Goal: Task Accomplishment & Management: Manage account settings

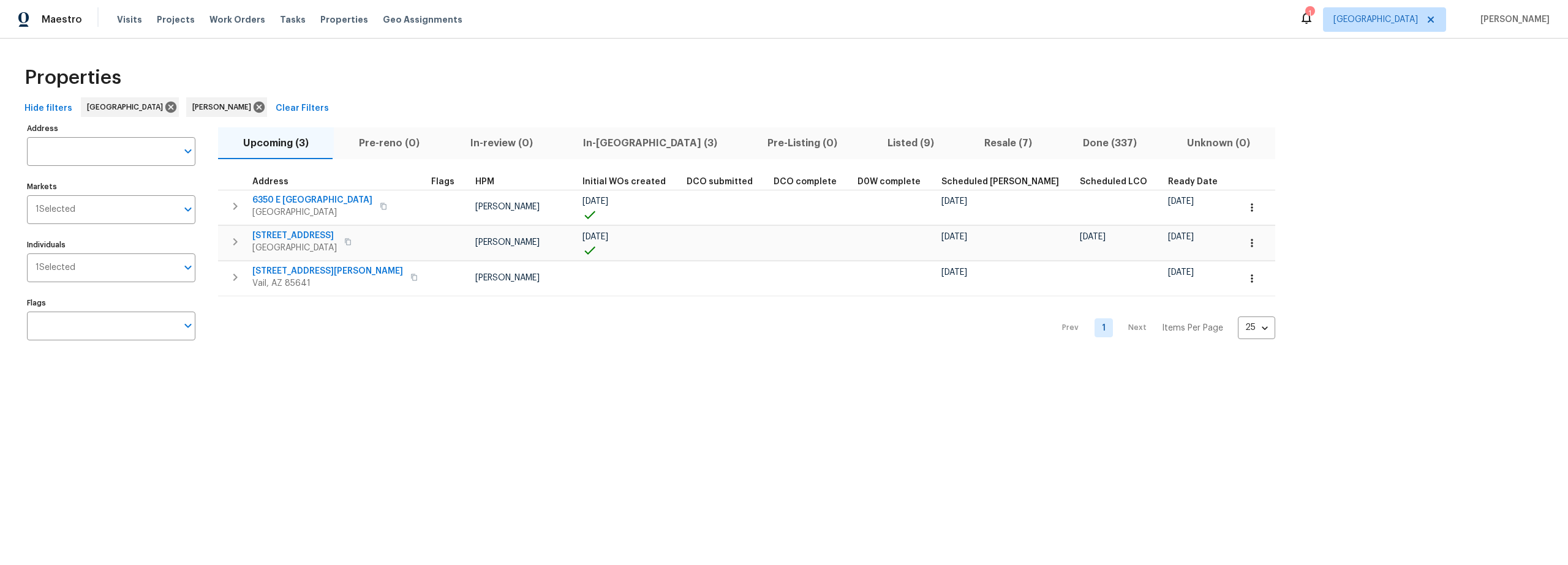
click at [966, 142] on span "Resale (7)" at bounding box center [1008, 143] width 84 height 17
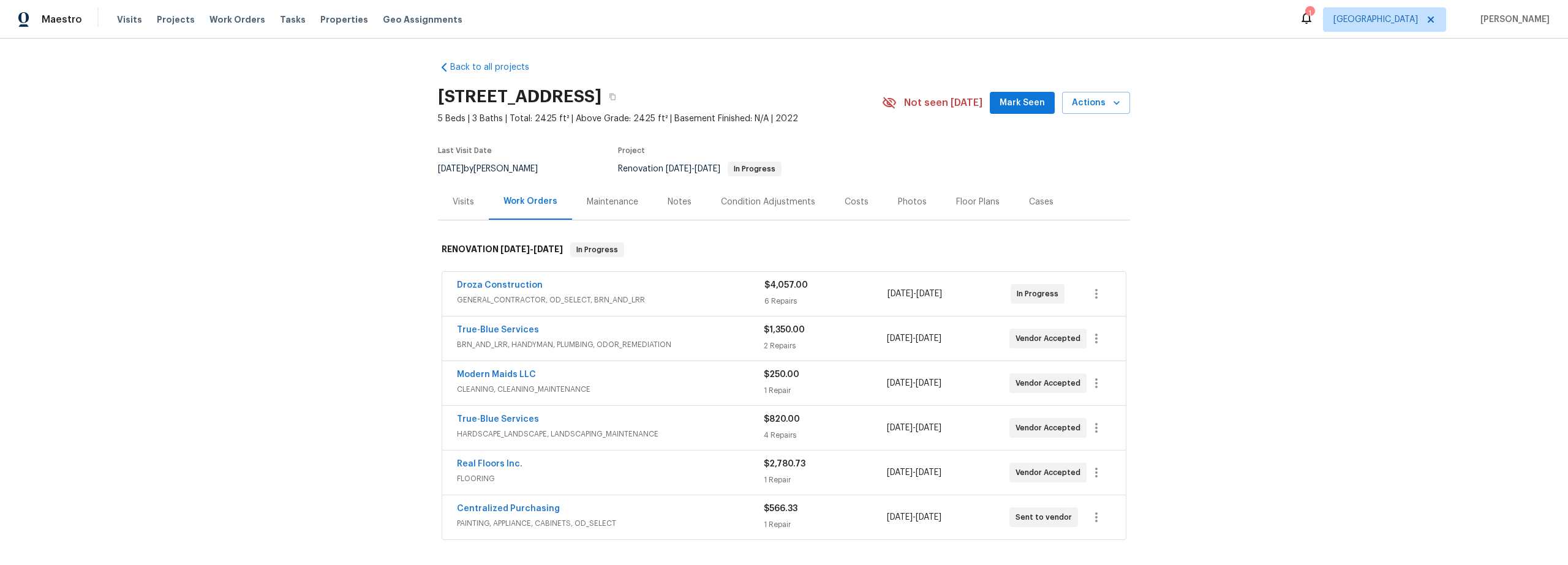
scroll to position [2, 0]
click at [719, 351] on div "True-Blue Services BRN_AND_LRR, HANDYMAN, PLUMBING, ODOR_REMEDIATION" at bounding box center [611, 338] width 307 height 29
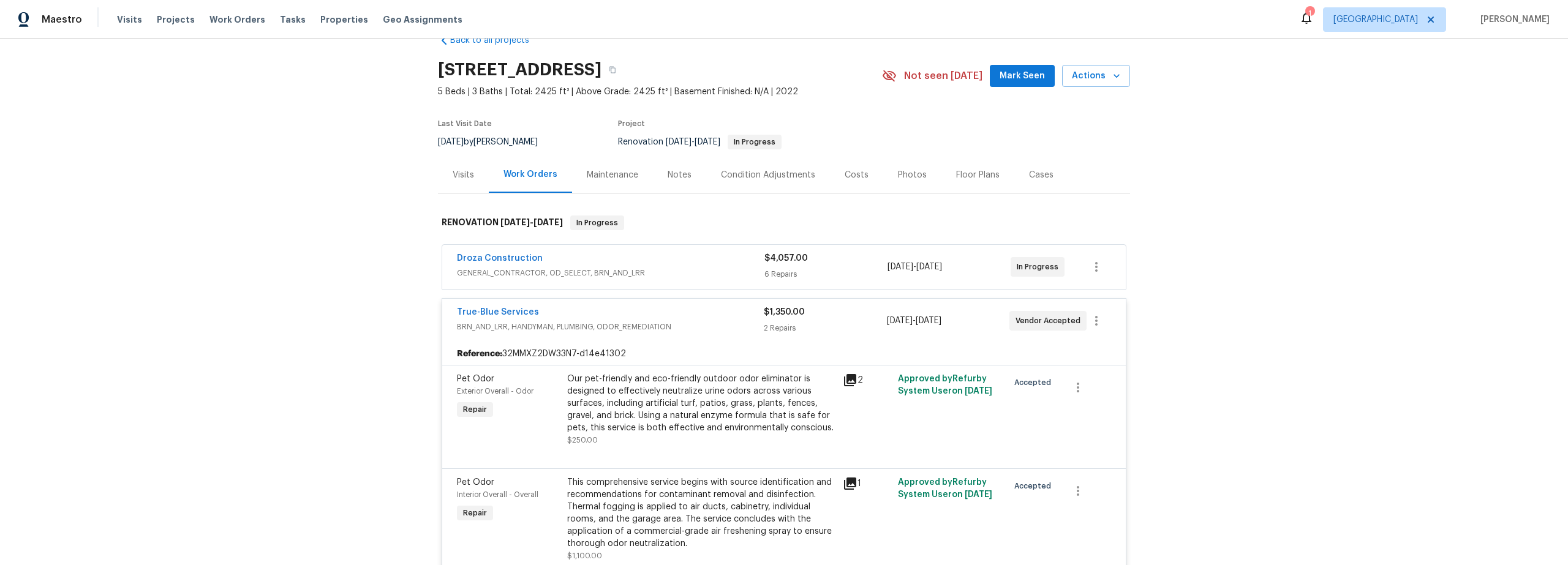
scroll to position [28, 0]
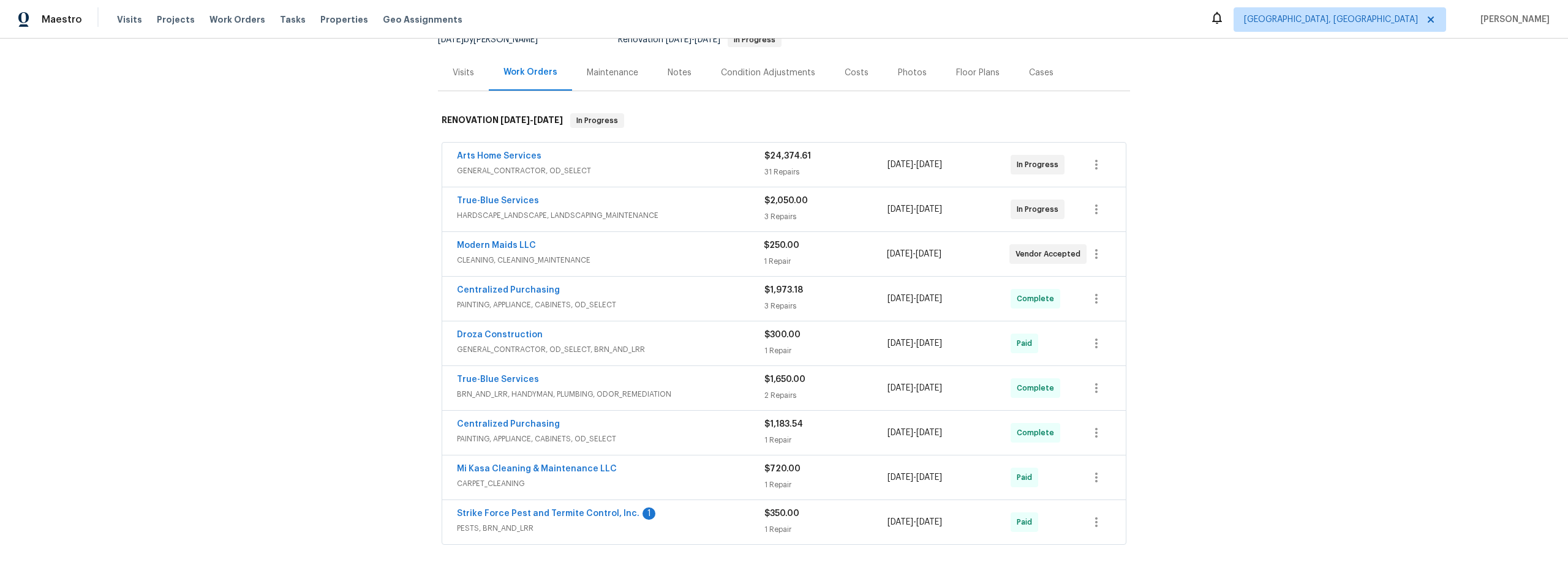
scroll to position [130, 0]
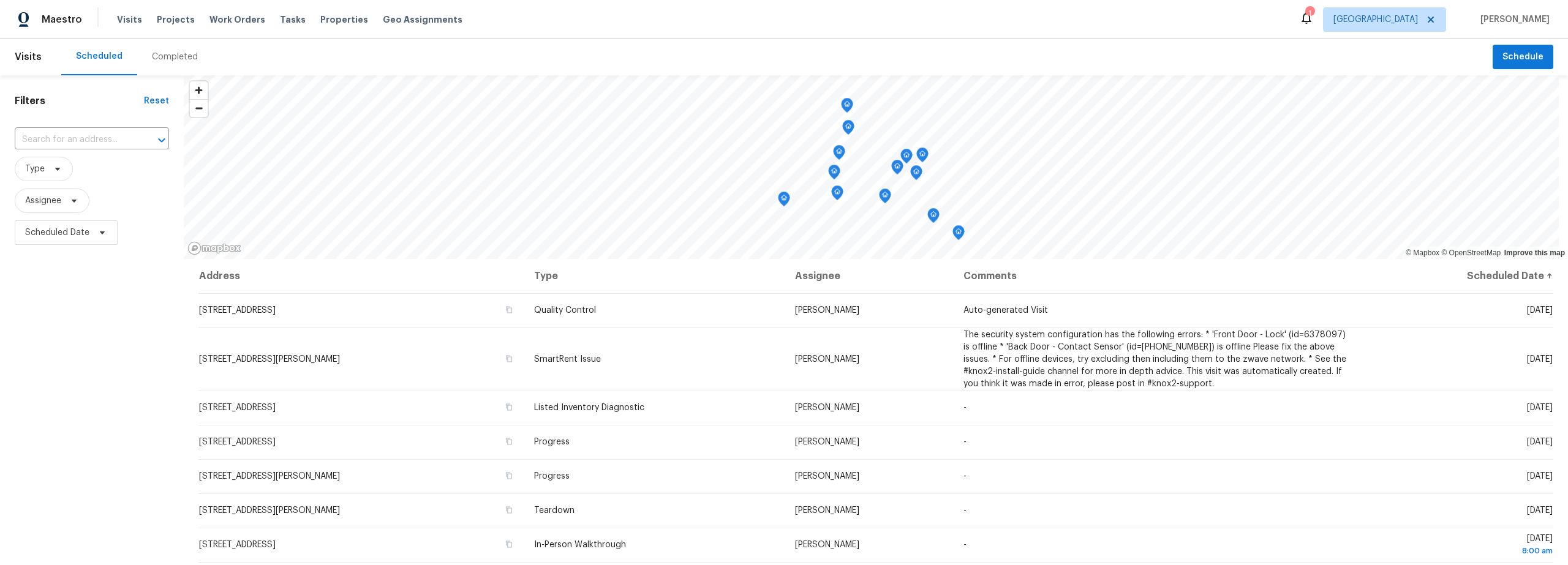
scroll to position [145, 0]
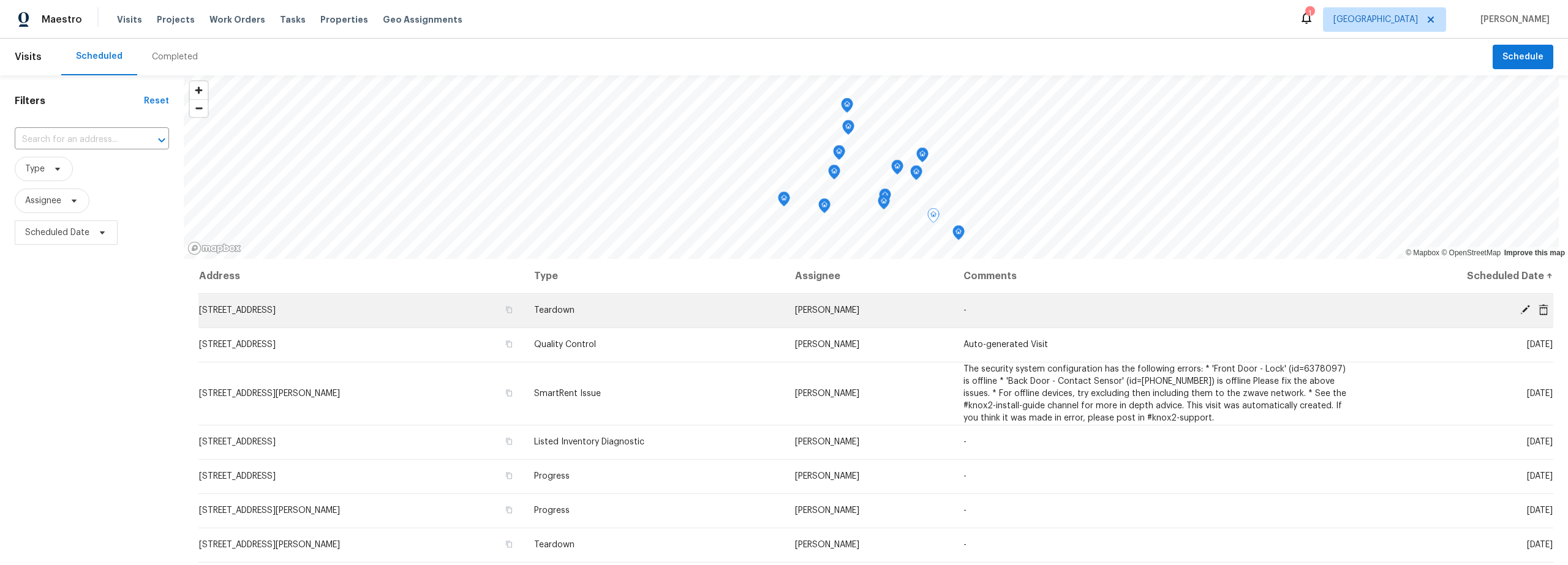
click at [1520, 310] on icon at bounding box center [1525, 309] width 10 height 10
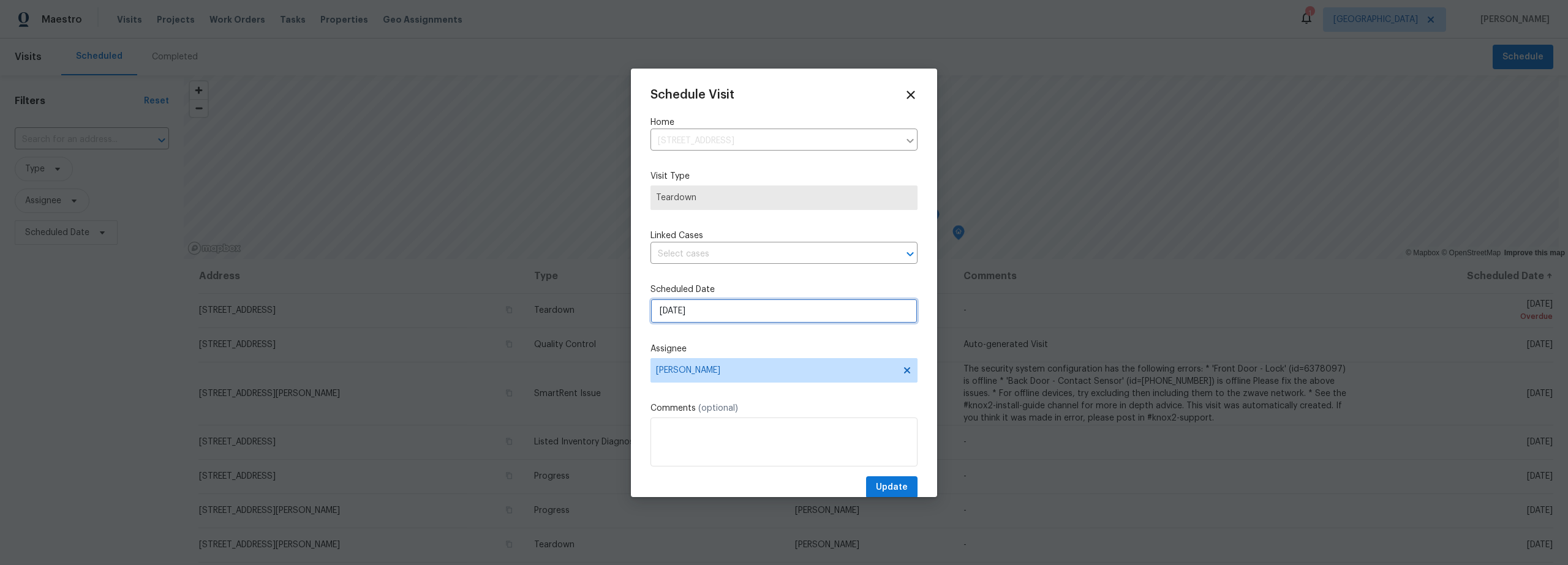
click at [706, 320] on input "[DATE]" at bounding box center [784, 311] width 267 height 25
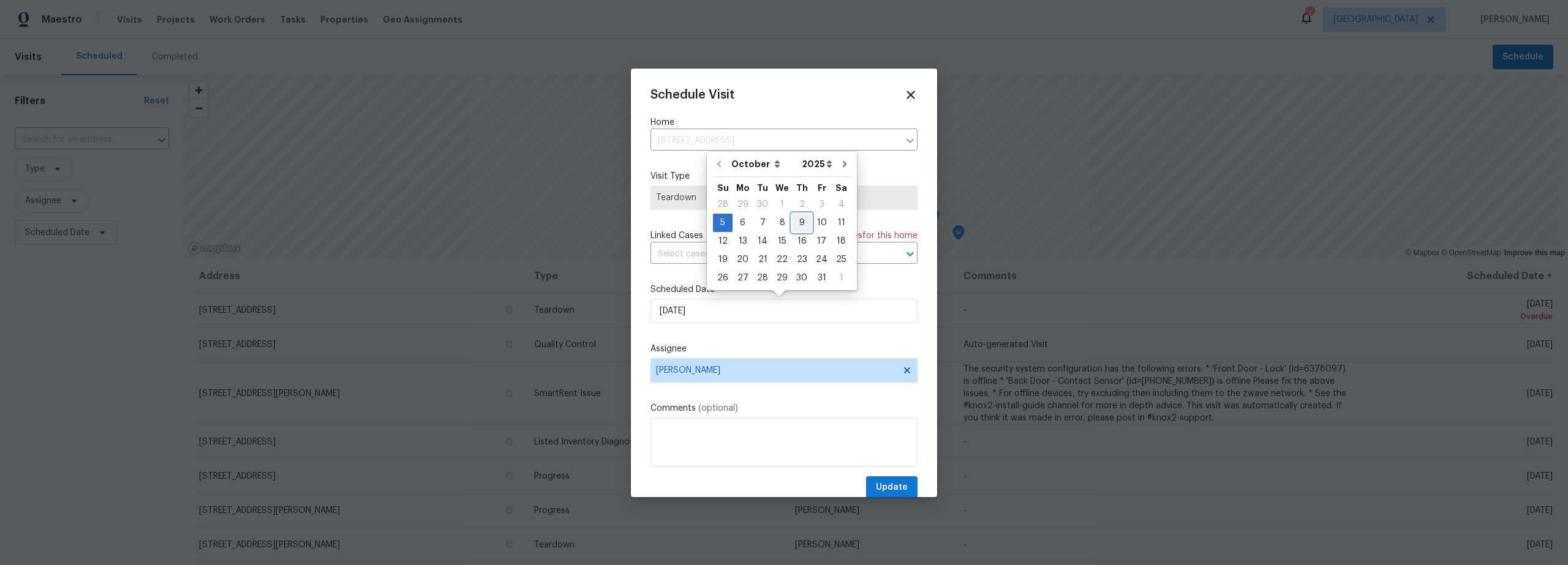
click at [800, 222] on div "9" at bounding box center [802, 223] width 19 height 17
type input "[DATE]"
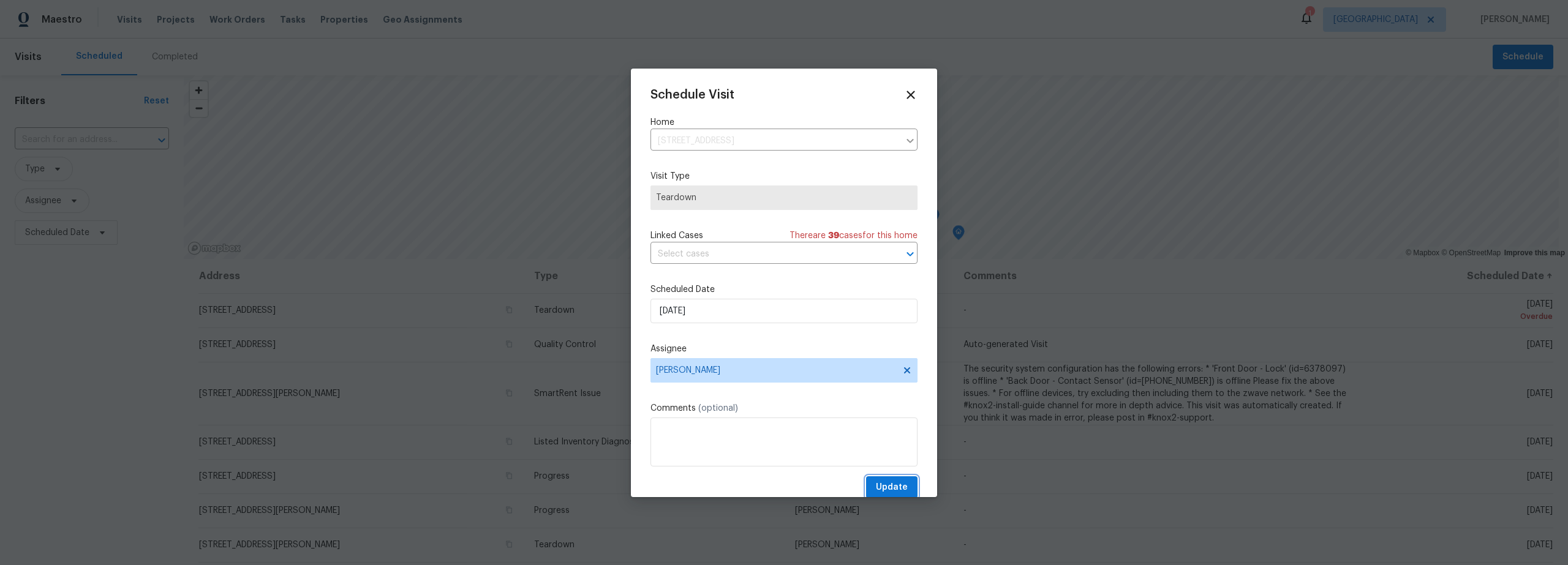
click at [894, 489] on span "Update" at bounding box center [892, 487] width 32 height 16
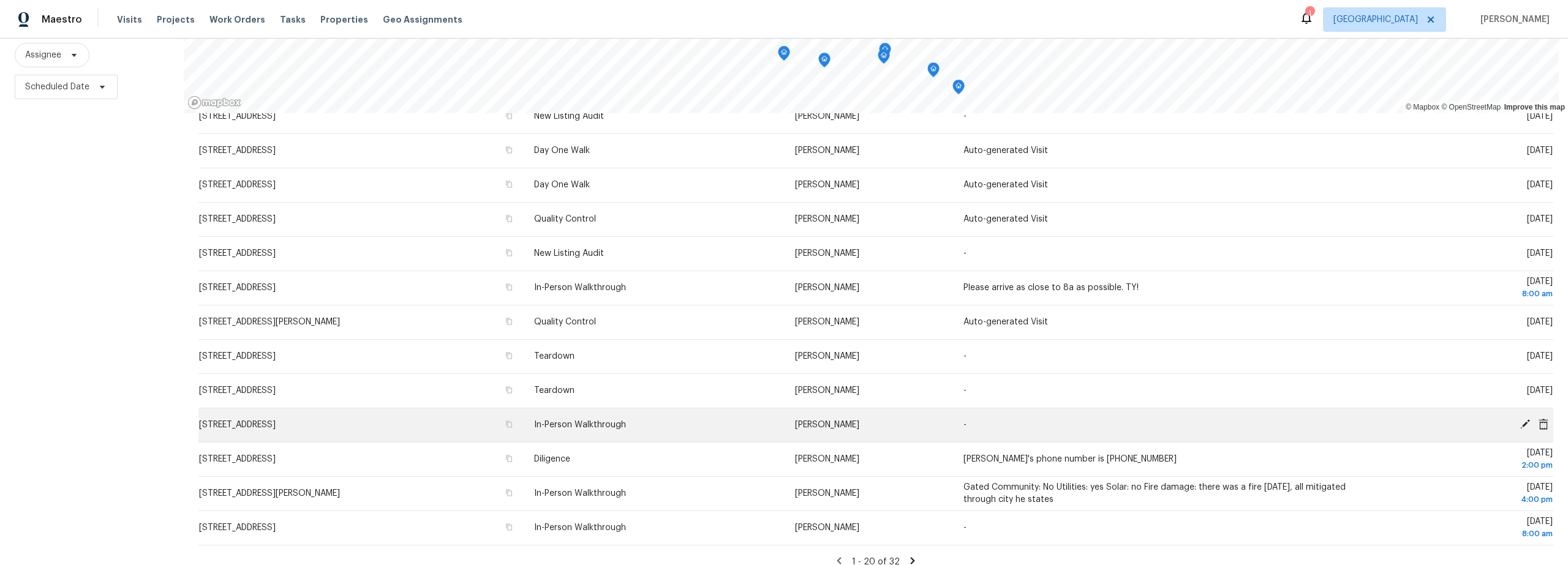
scroll to position [314, 0]
